Goal: Transaction & Acquisition: Purchase product/service

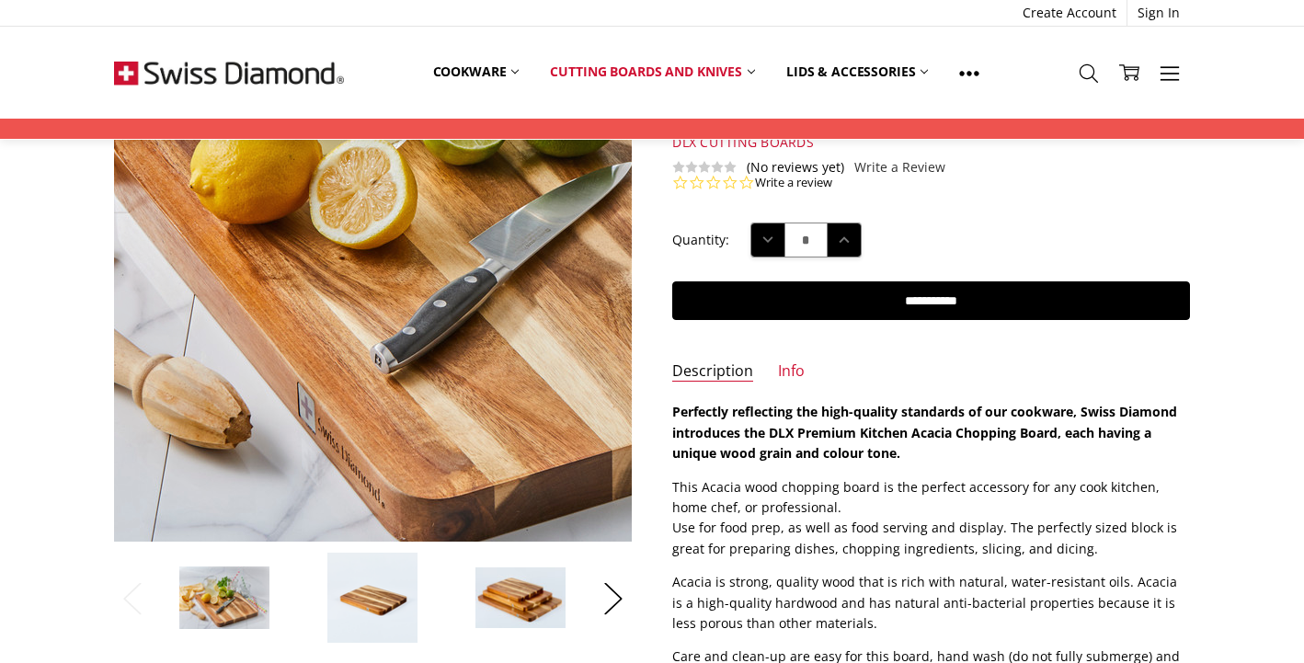
scroll to position [177, 0]
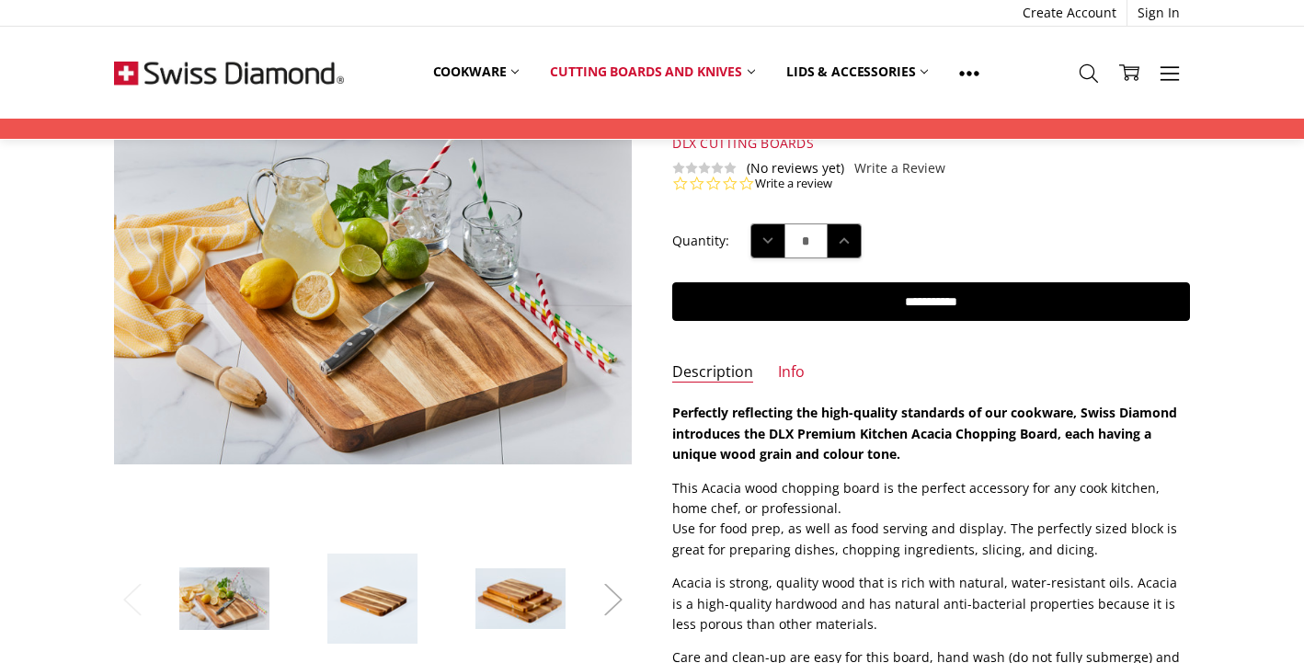
click at [614, 589] on button "Next" at bounding box center [613, 599] width 37 height 56
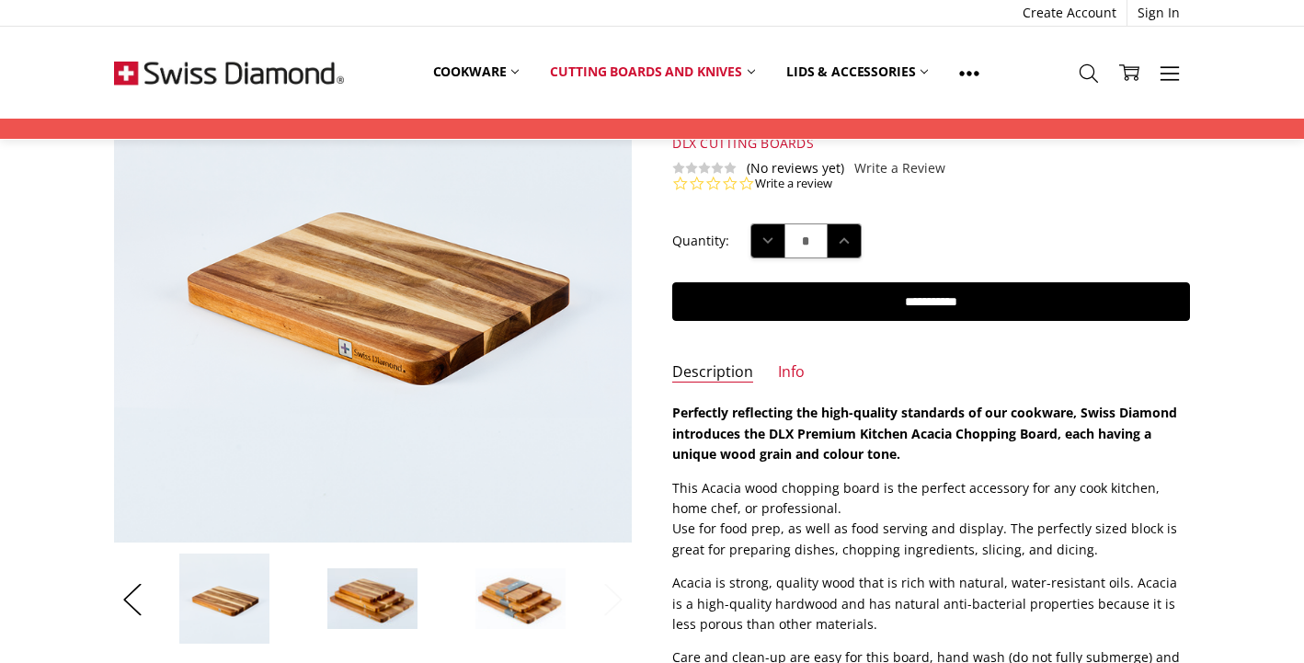
click at [614, 589] on button "Next" at bounding box center [613, 599] width 37 height 56
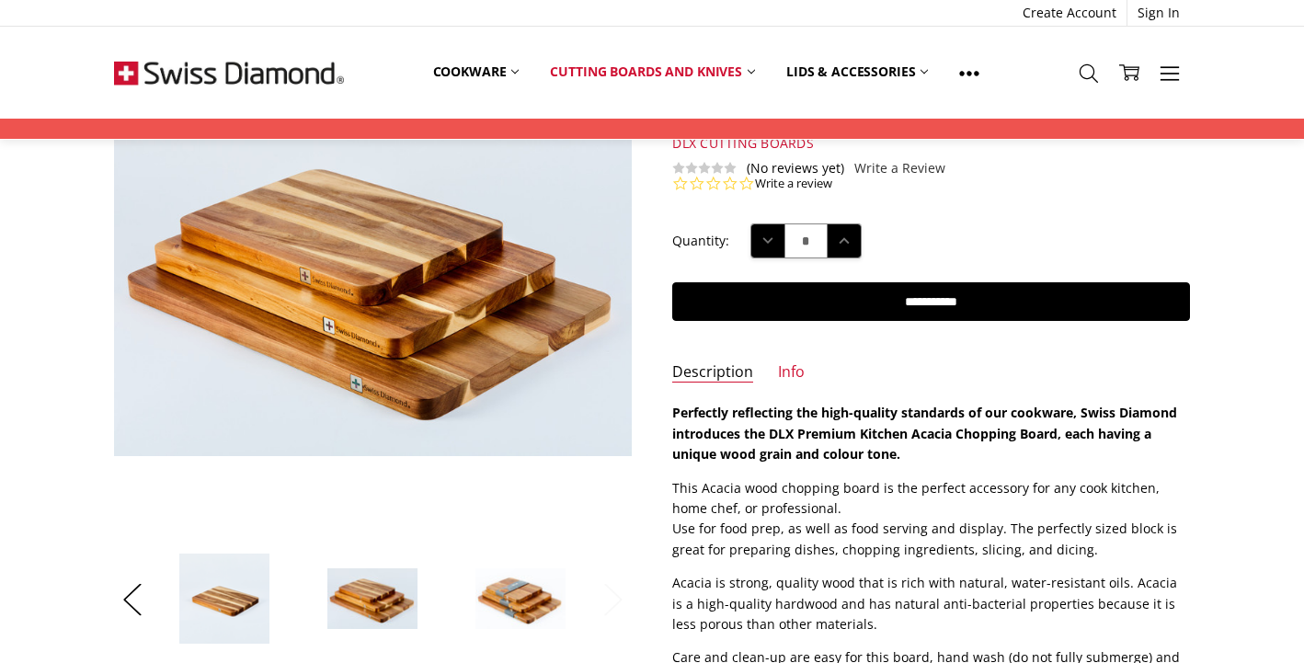
click at [614, 589] on button "Next" at bounding box center [613, 599] width 37 height 56
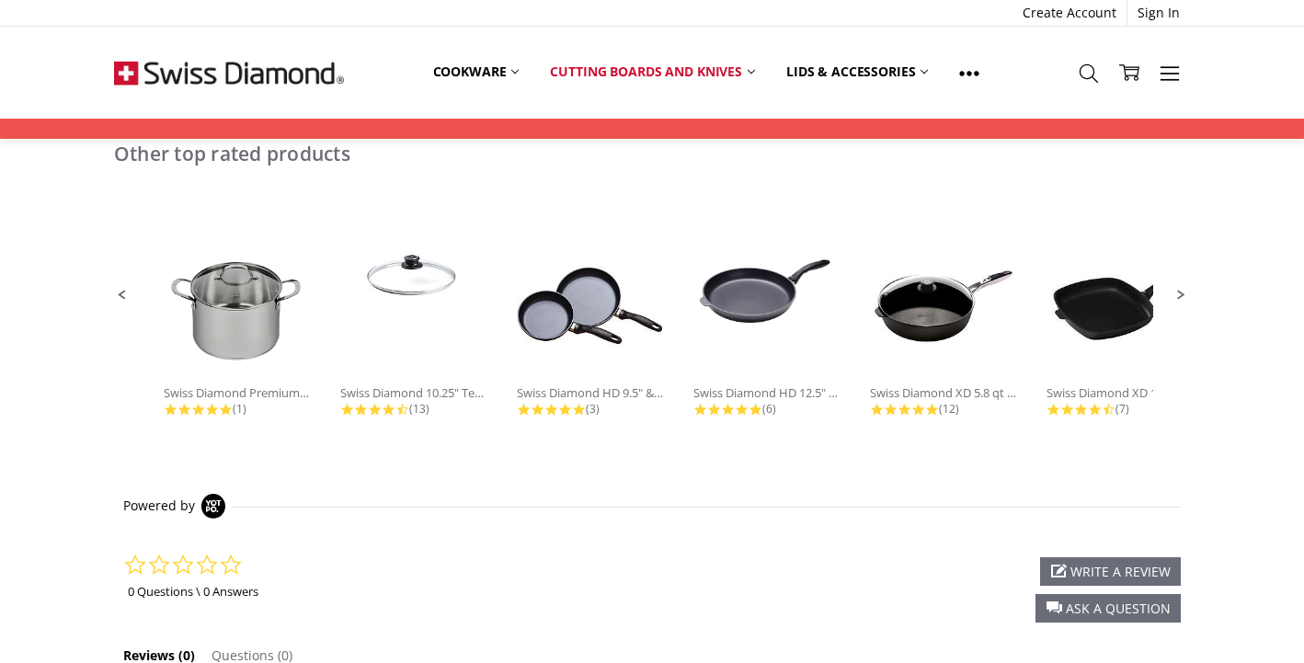
scroll to position [0, 0]
